Goal: Task Accomplishment & Management: Use online tool/utility

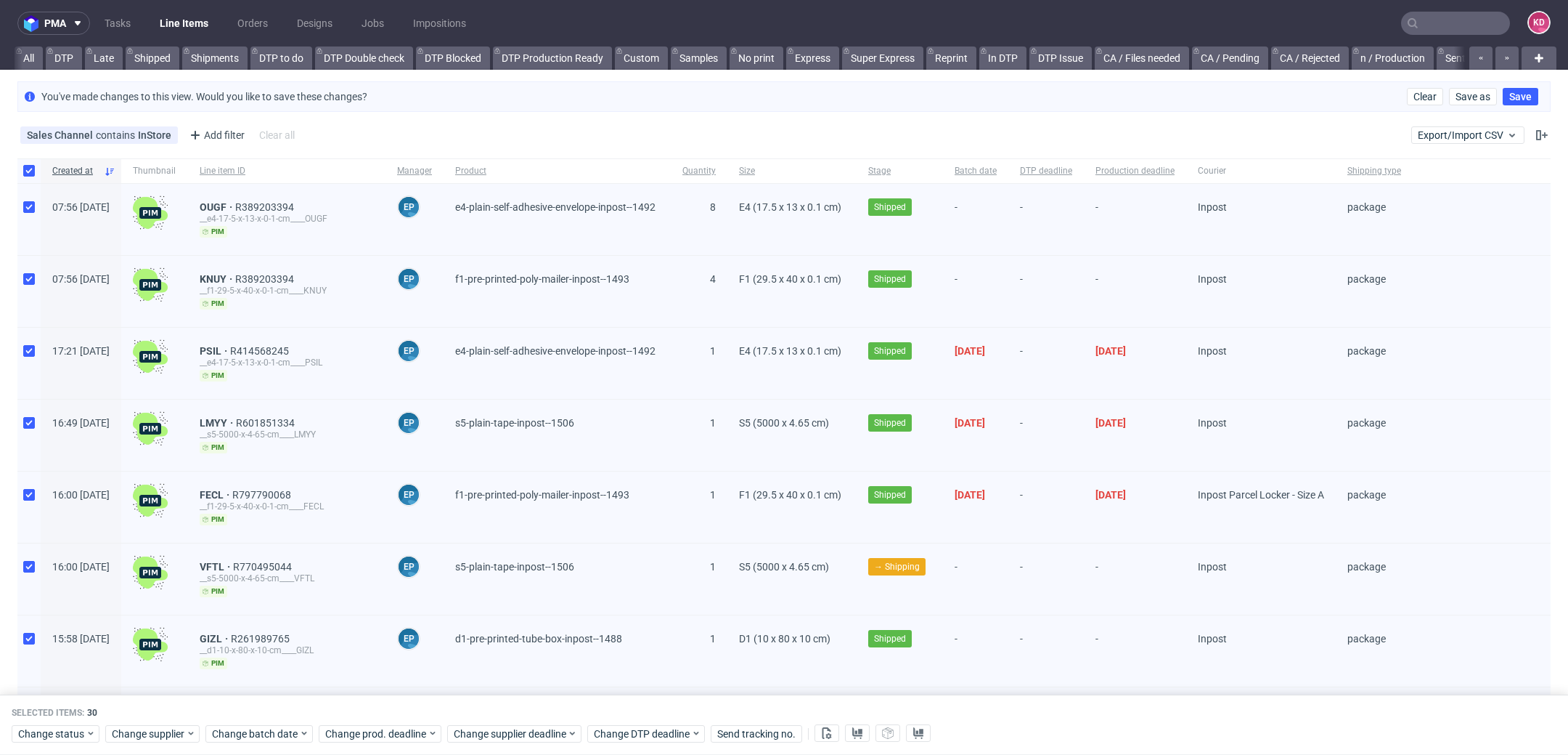
scroll to position [0, 1579]
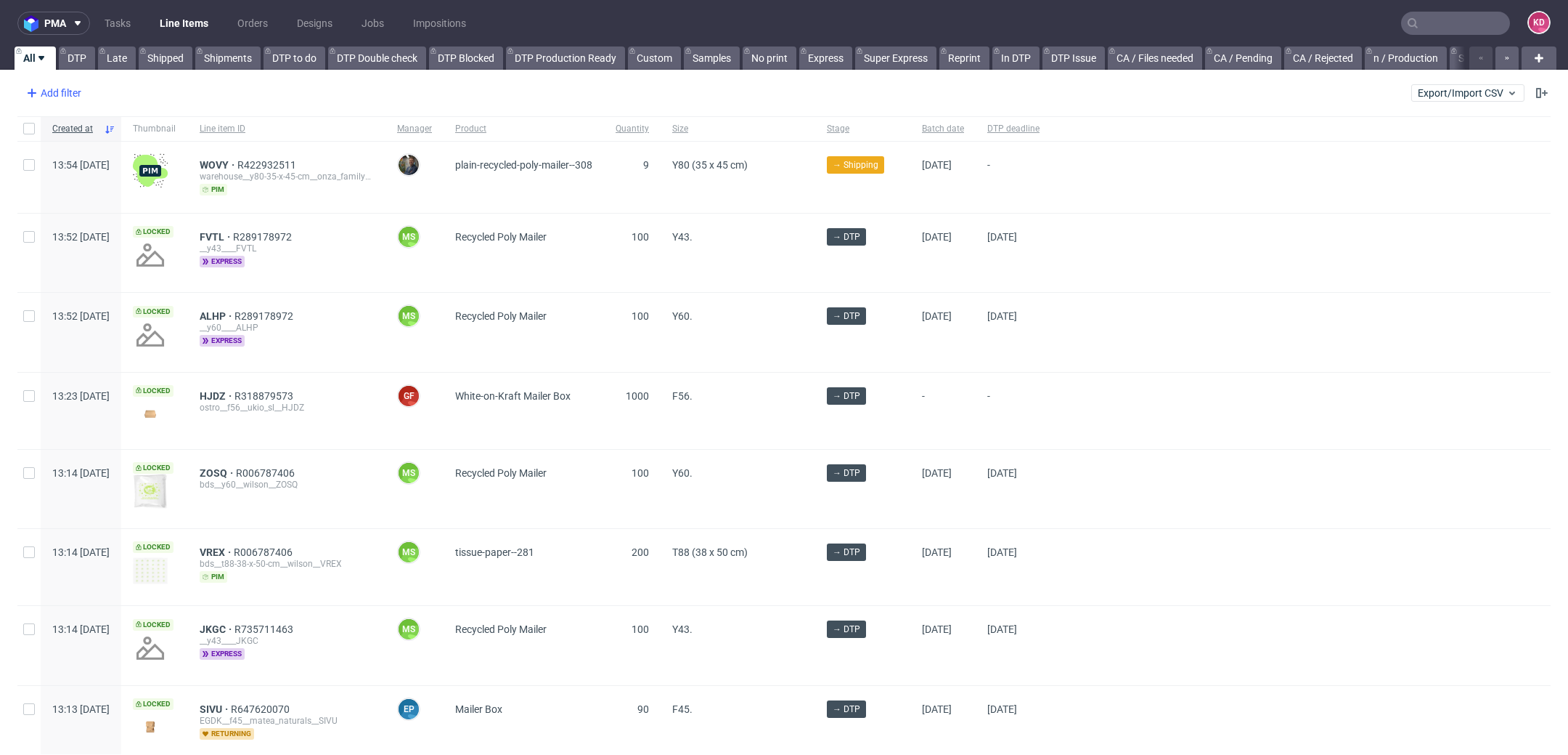
click at [54, 94] on div "Add filter" at bounding box center [52, 93] width 64 height 23
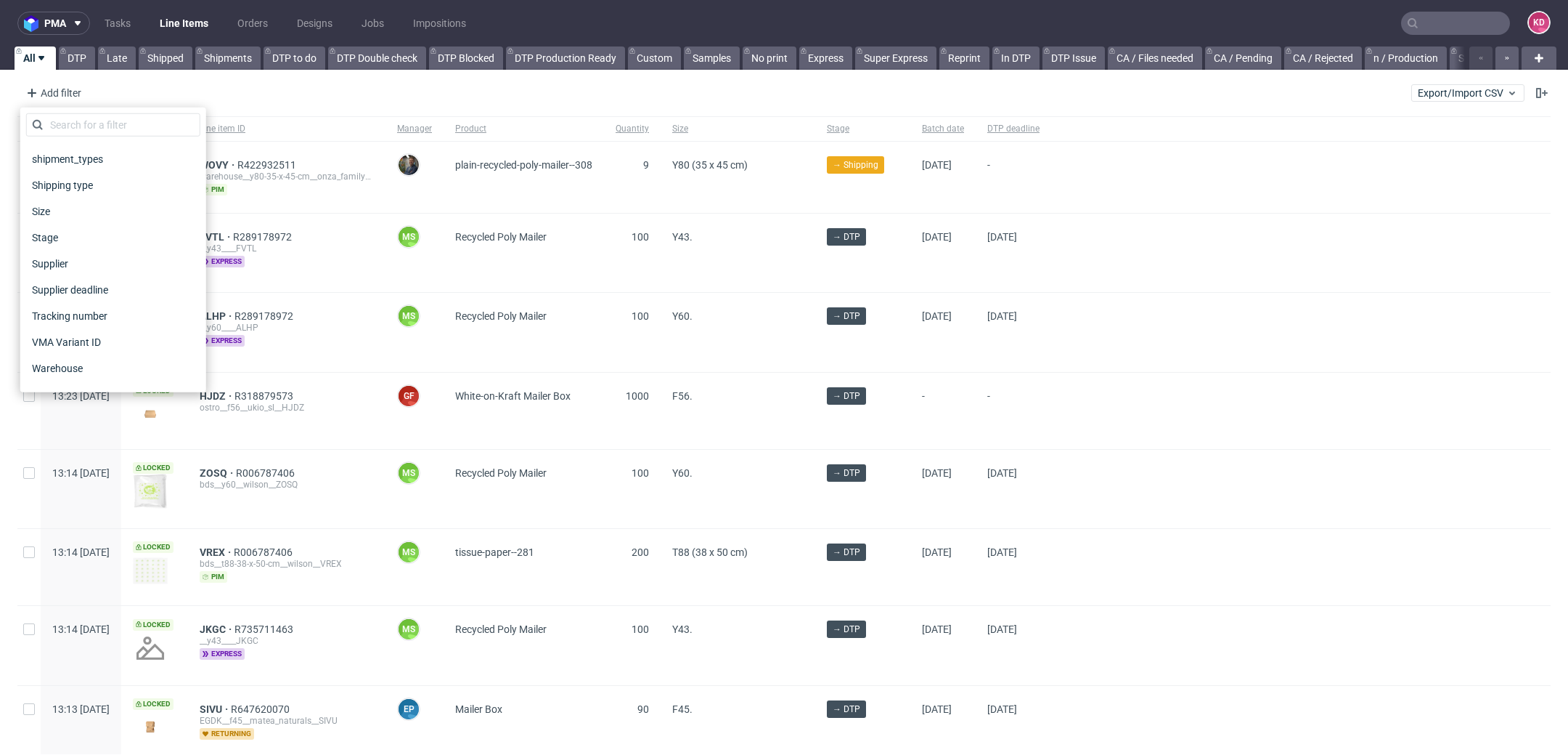
scroll to position [1167, 0]
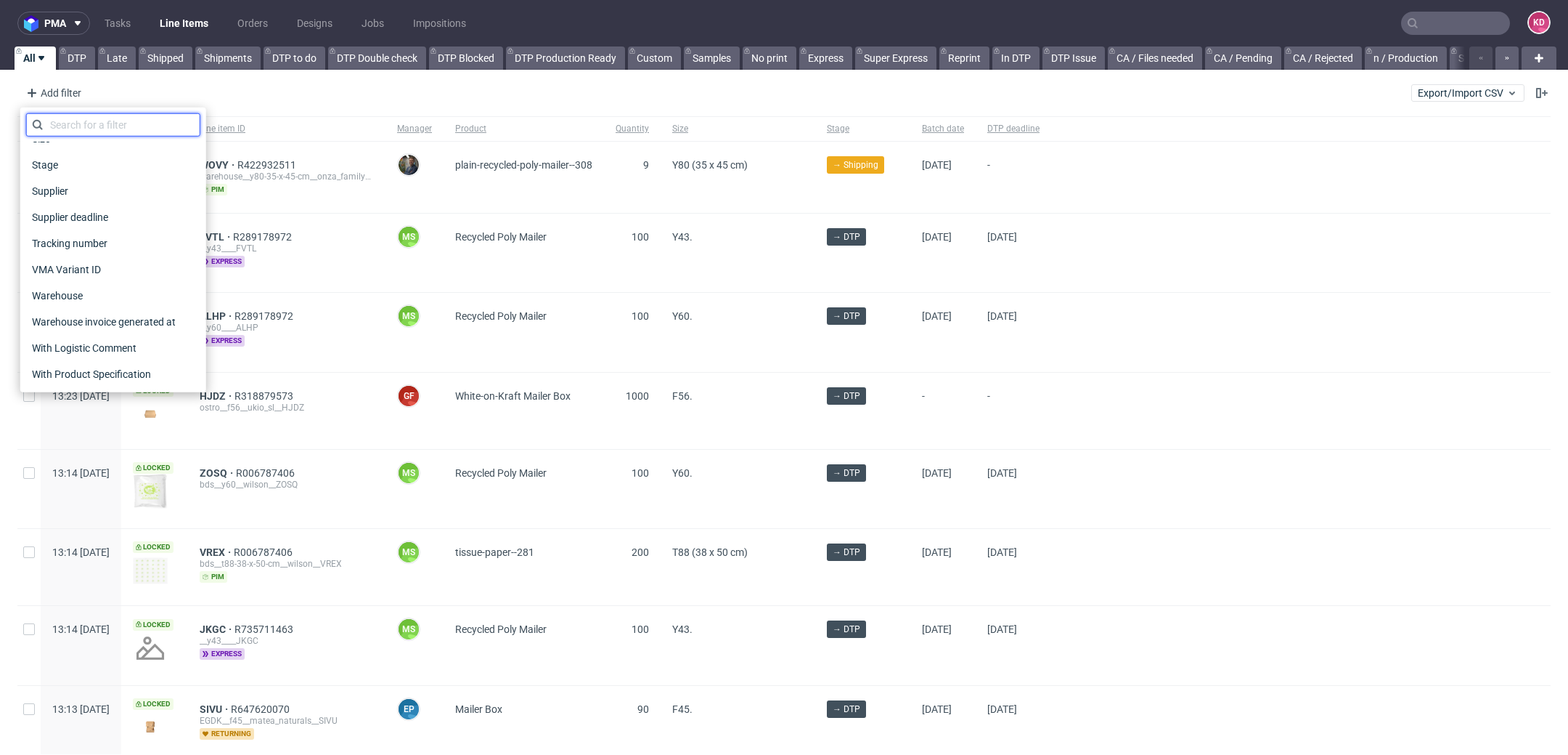
click at [118, 125] on input "text" at bounding box center [113, 125] width 174 height 23
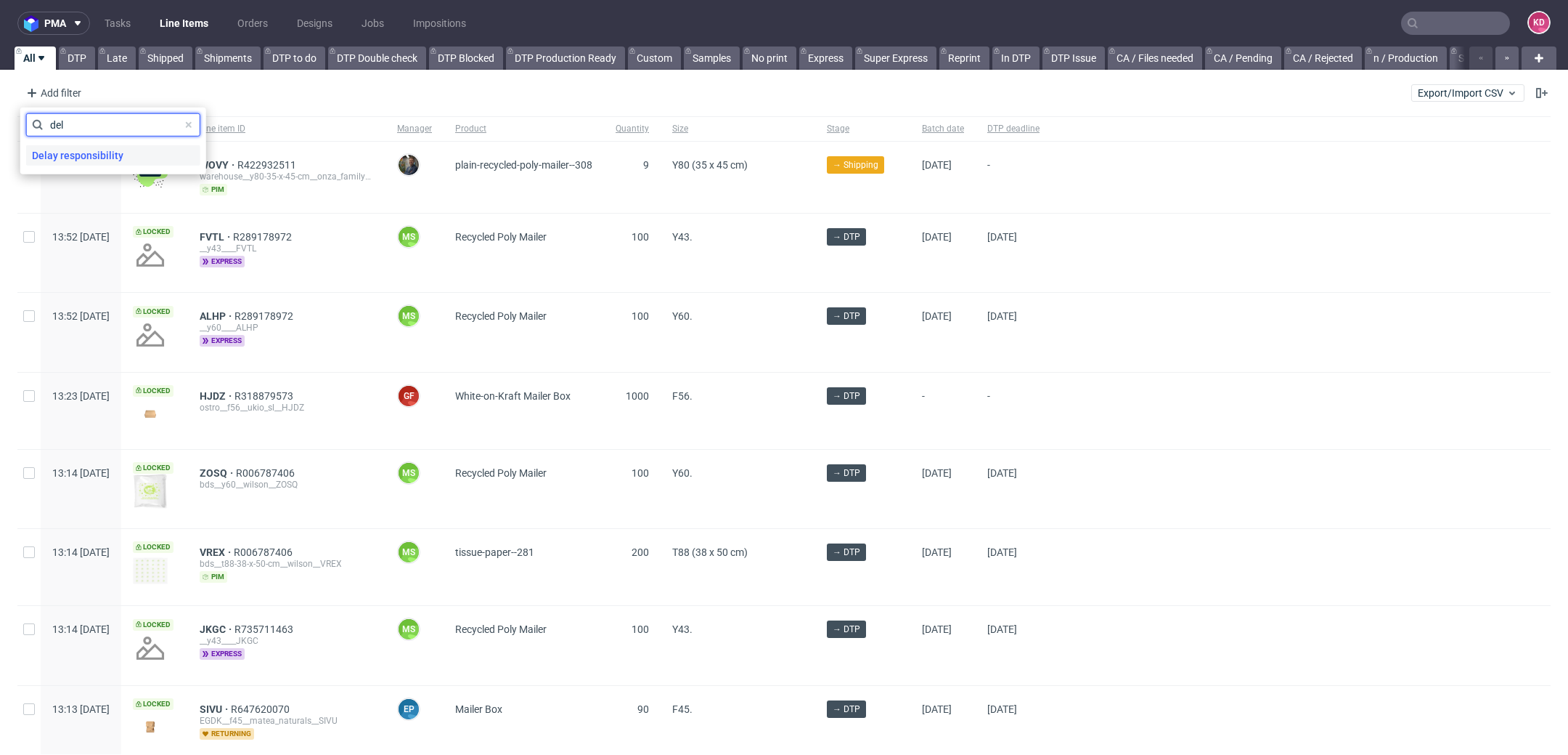
type input "del"
click at [110, 149] on span "Delay responsibility" at bounding box center [78, 155] width 103 height 20
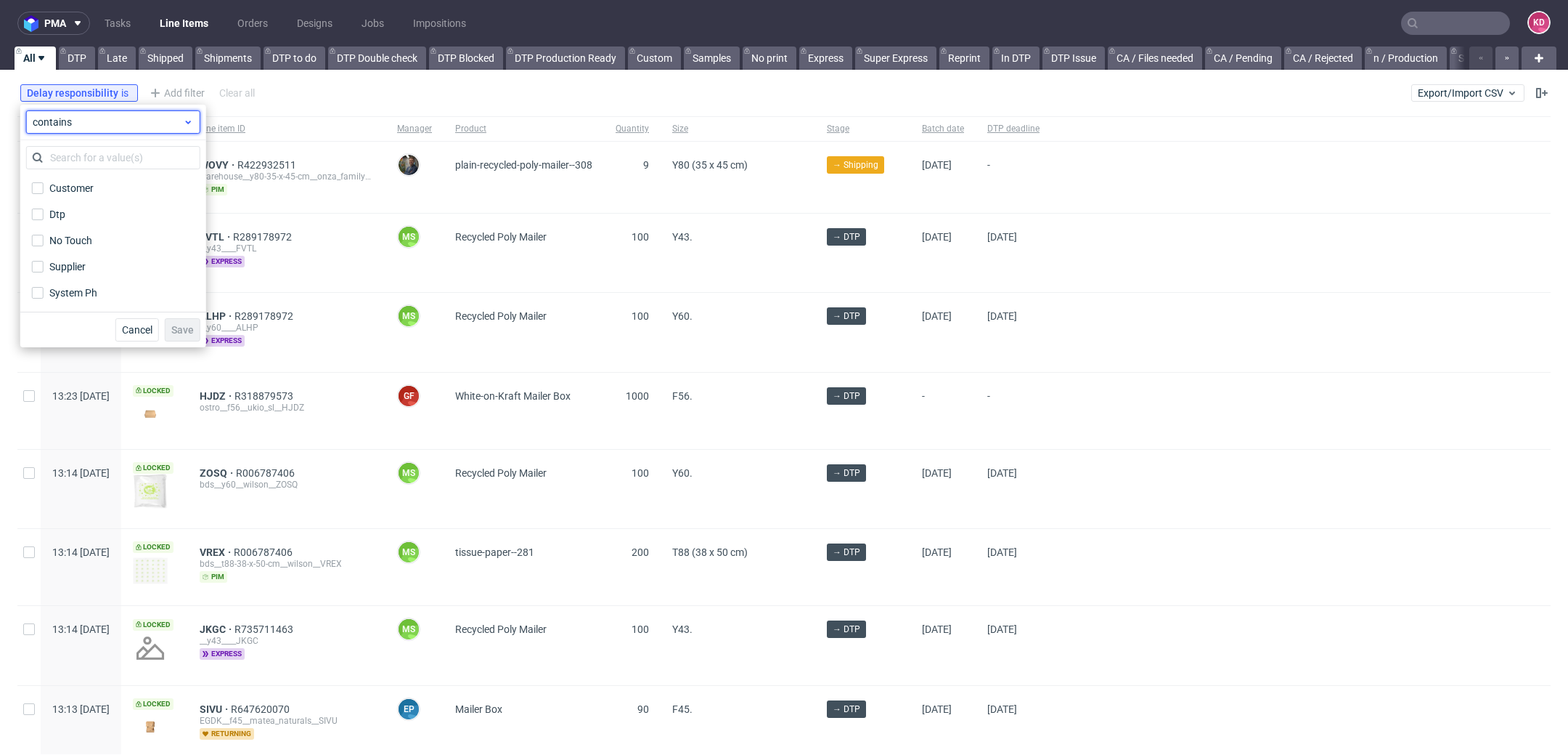
click at [74, 126] on span "contains" at bounding box center [108, 122] width 150 height 14
click at [120, 117] on span "contains" at bounding box center [108, 122] width 150 height 14
click at [72, 187] on div "Customer" at bounding box center [72, 188] width 45 height 14
click at [43, 187] on input "Customer" at bounding box center [37, 187] width 11 height 11
checkbox input "true"
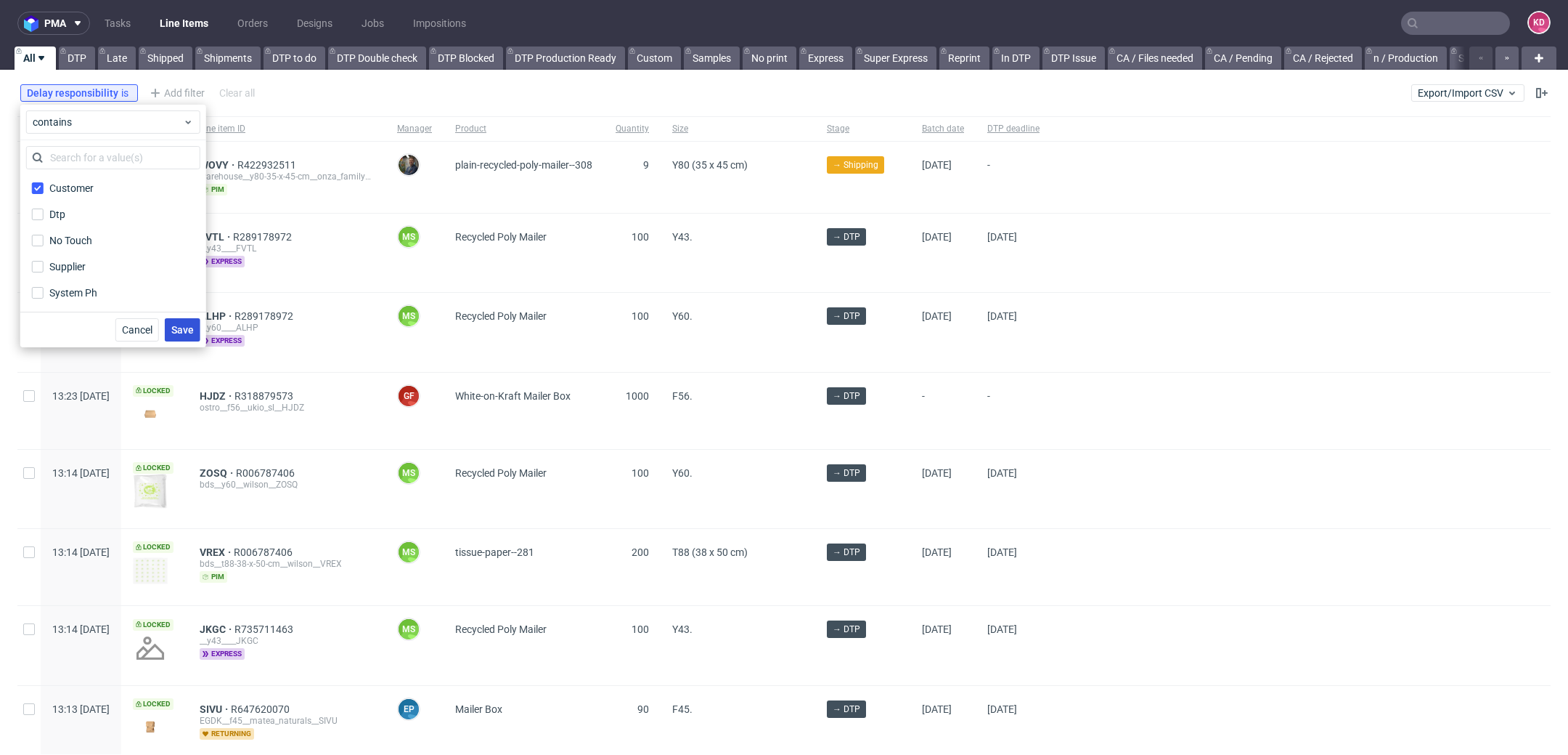
click at [186, 331] on span "Save" at bounding box center [182, 330] width 22 height 11
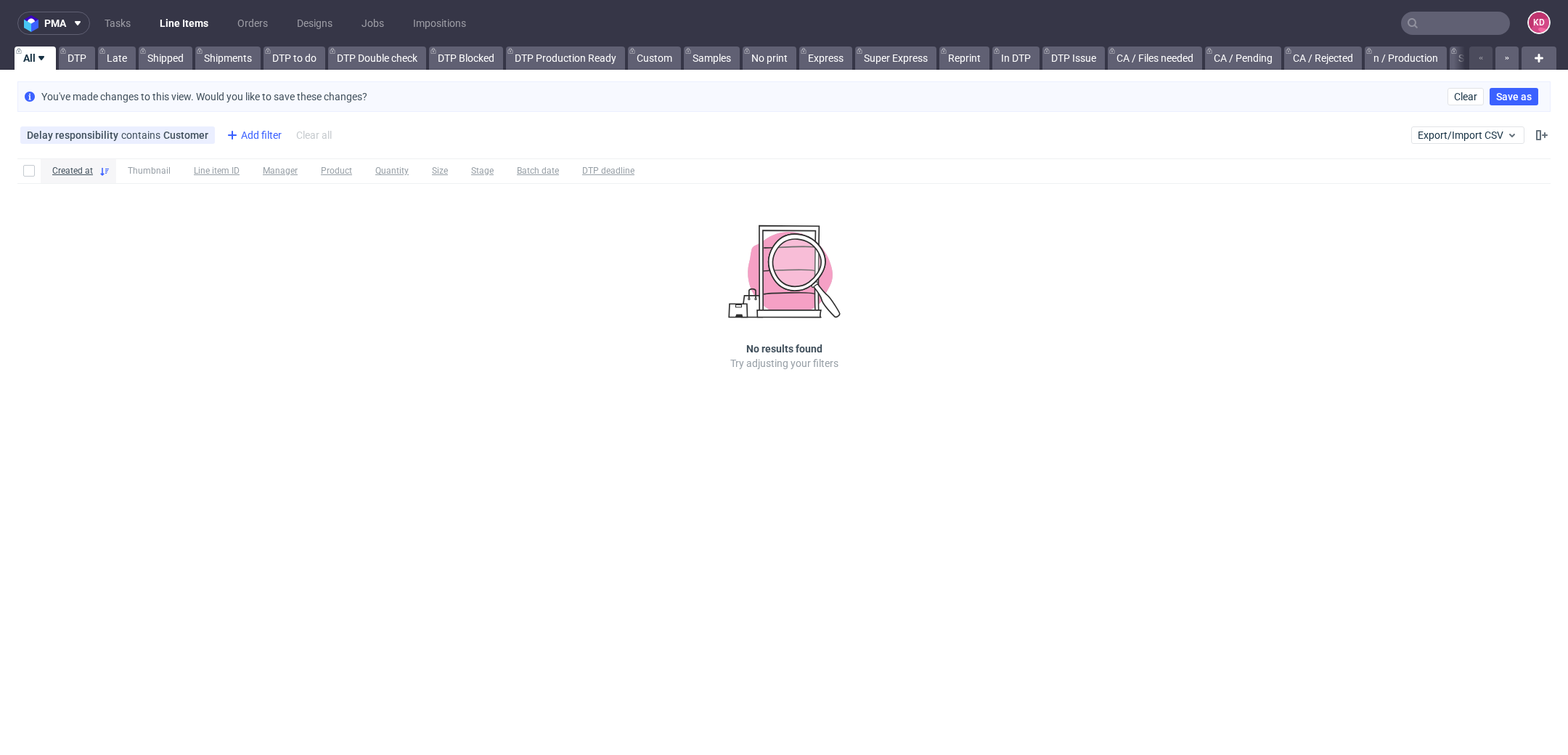
click at [247, 137] on div "Add filter" at bounding box center [253, 135] width 64 height 23
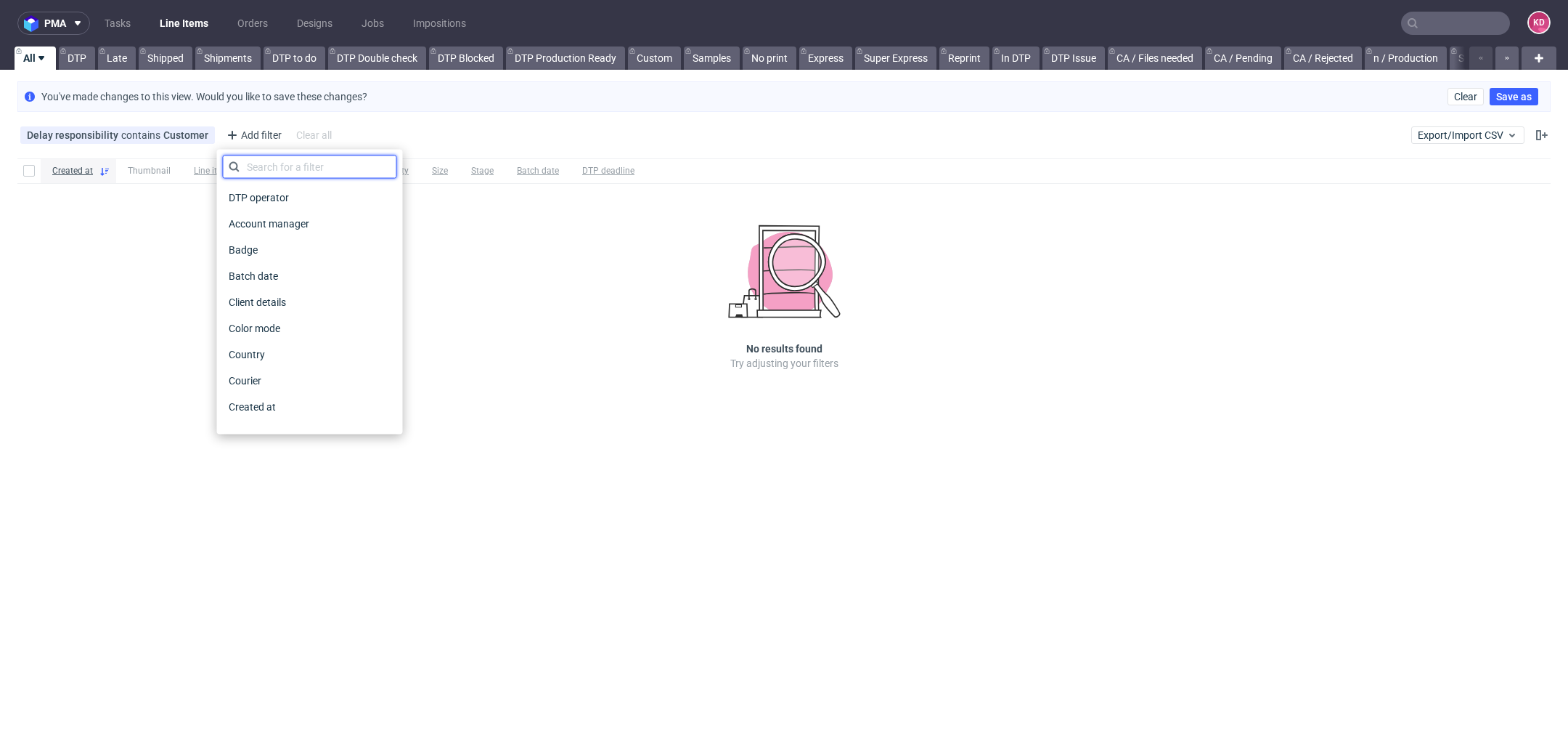
click at [258, 164] on input "text" at bounding box center [309, 167] width 174 height 23
type input "d"
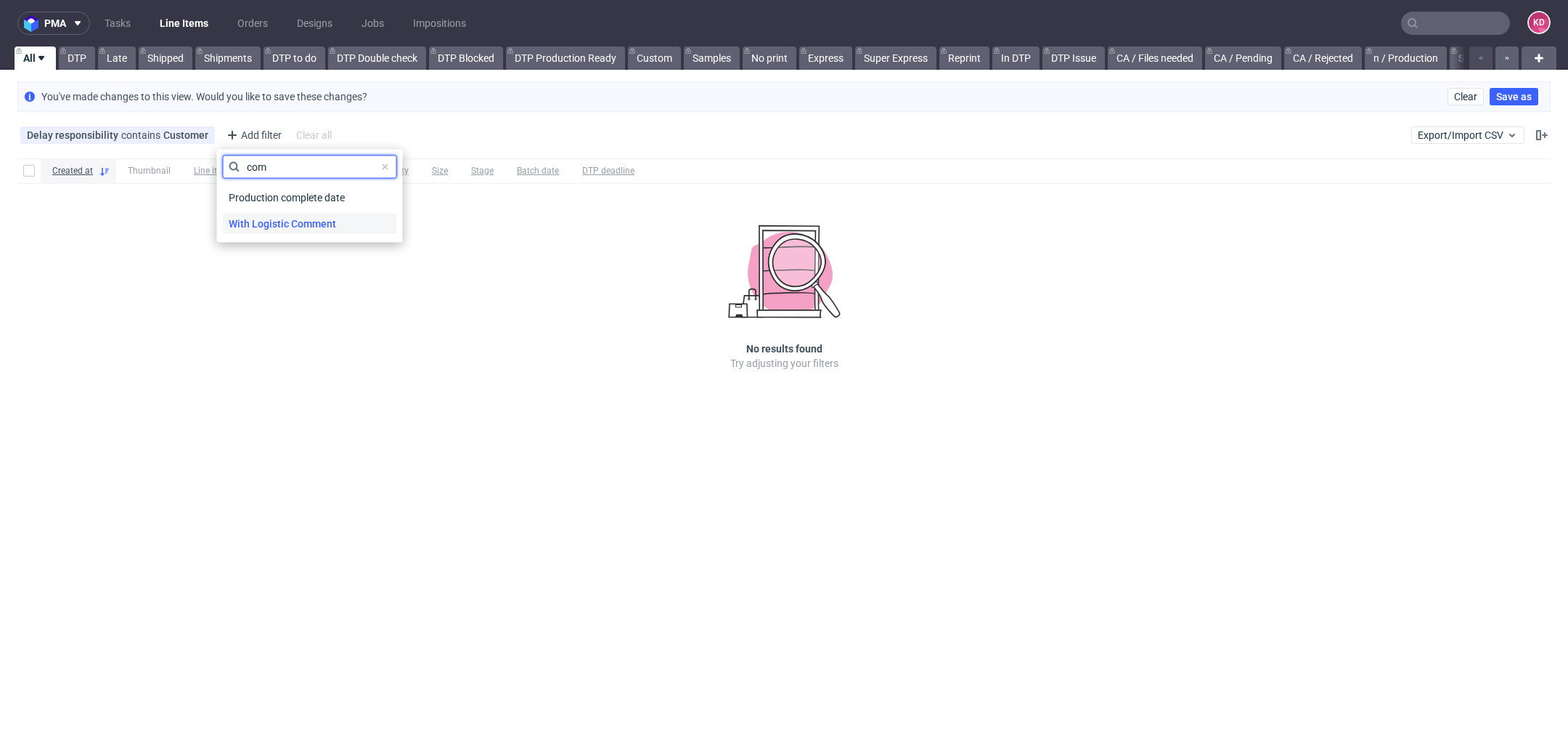
type input "com"
click at [276, 220] on span "With Logistic Comment" at bounding box center [282, 224] width 119 height 20
click at [286, 162] on label "True" at bounding box center [309, 166] width 174 height 27
click at [240, 162] on input "True" at bounding box center [234, 165] width 11 height 11
radio input "true"
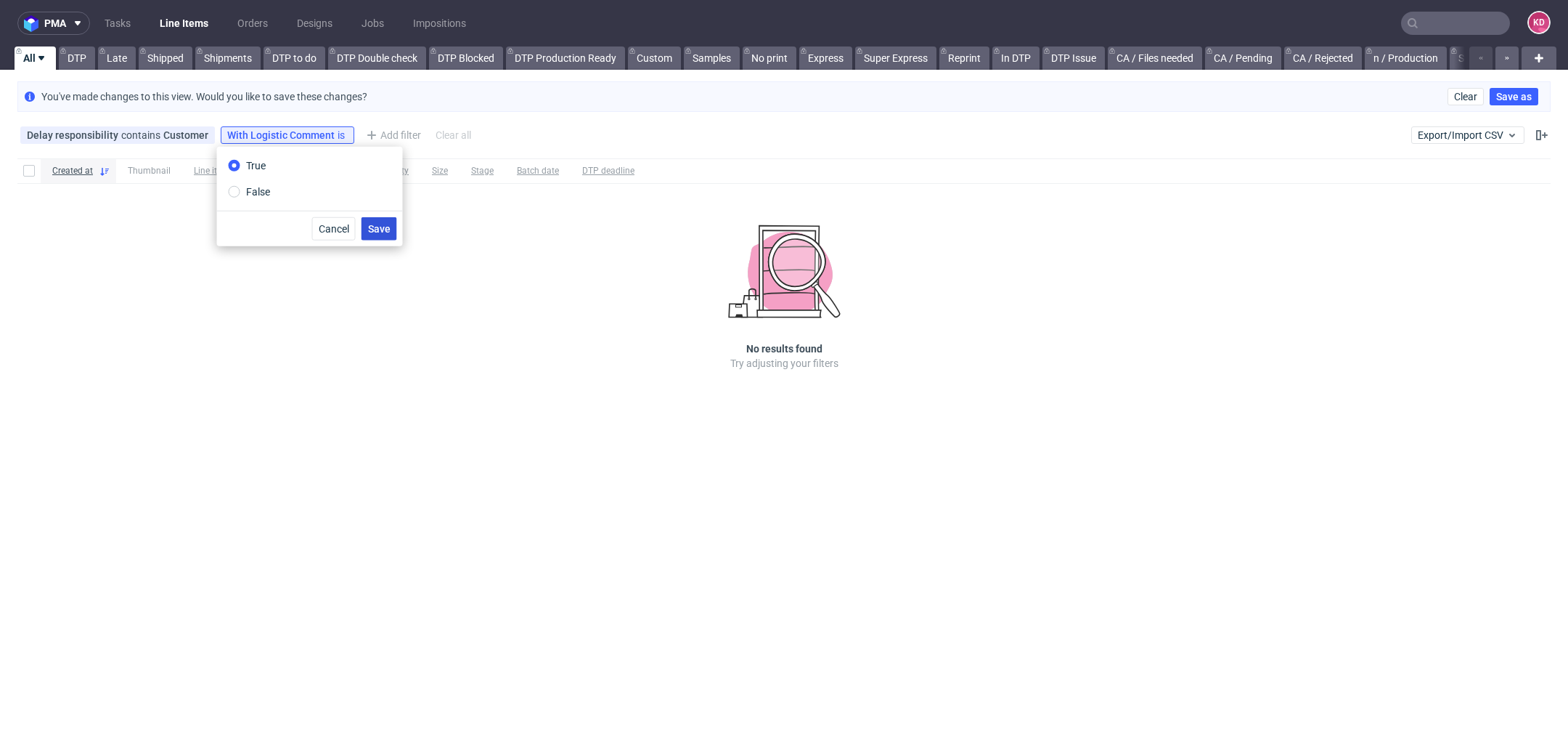
click at [392, 228] on button "Save" at bounding box center [379, 229] width 35 height 23
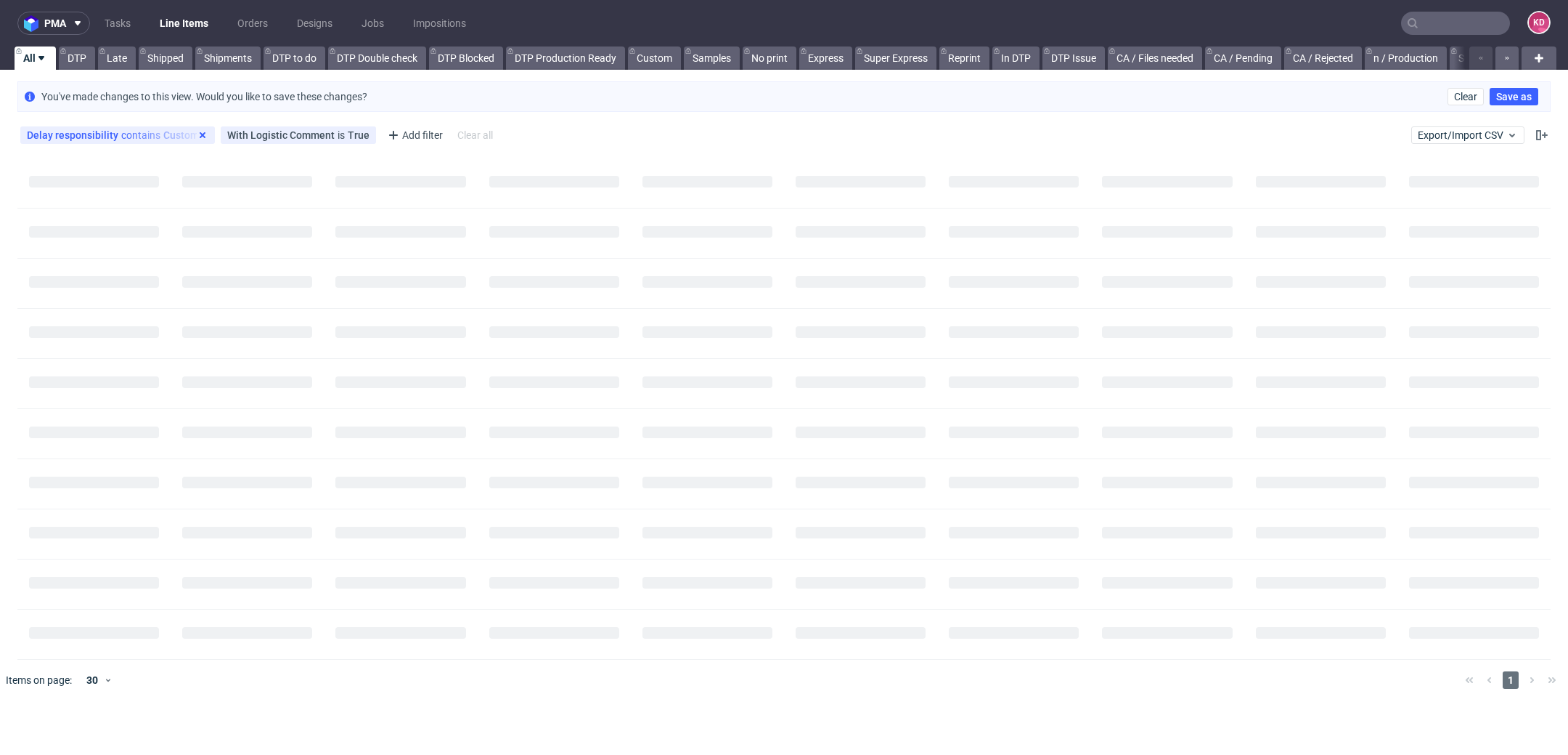
click at [200, 136] on use at bounding box center [202, 135] width 6 height 6
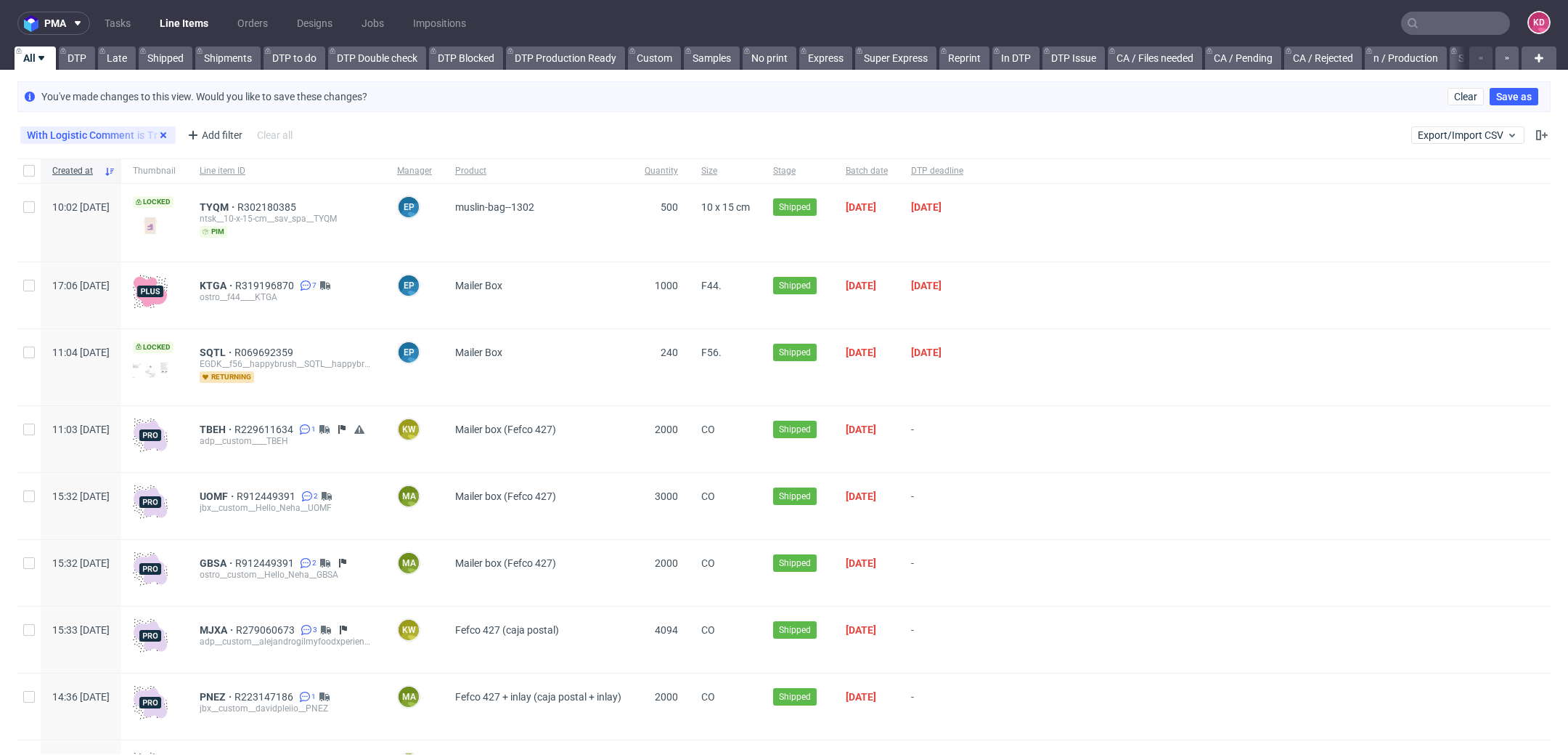
click at [163, 134] on icon at bounding box center [163, 134] width 11 height 11
